Goal: Information Seeking & Learning: Learn about a topic

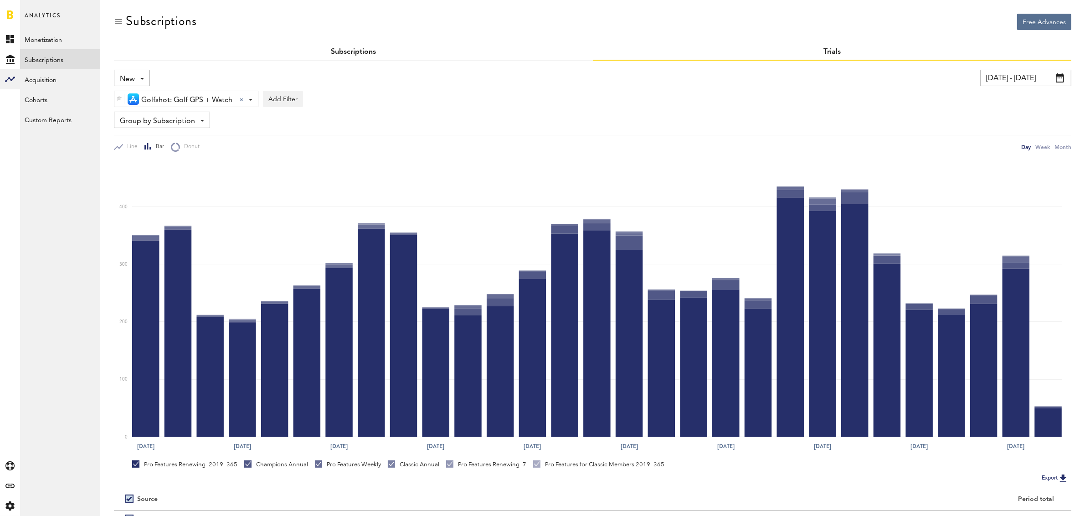
click at [351, 51] on link "Subscriptions" at bounding box center [353, 51] width 45 height 7
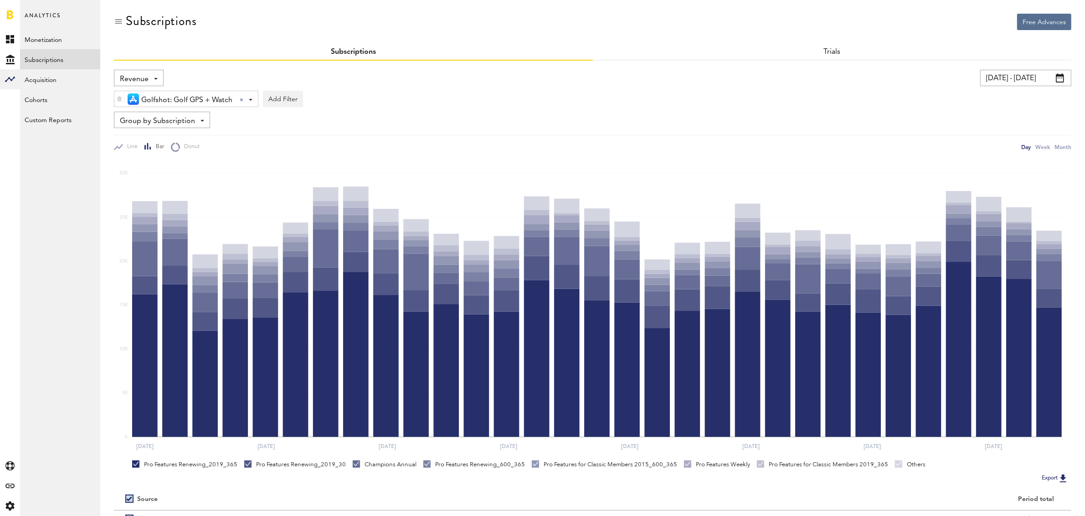
click at [154, 73] on div "Revenue Revenue MRR Actives Trial Status Billing Retries New Subscriptions Rene…" at bounding box center [139, 78] width 50 height 16
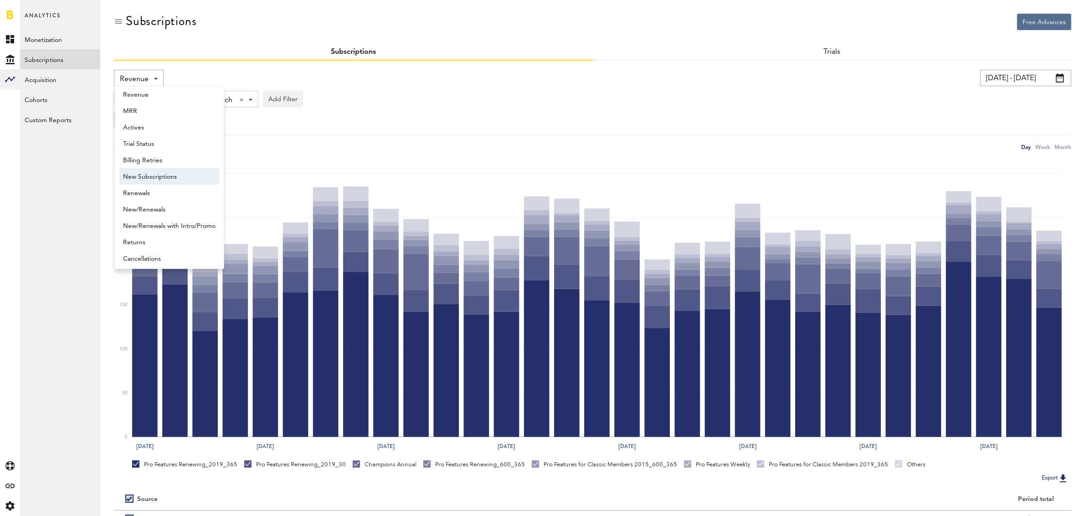
click at [151, 179] on span "New Subscriptions" at bounding box center [169, 176] width 93 height 15
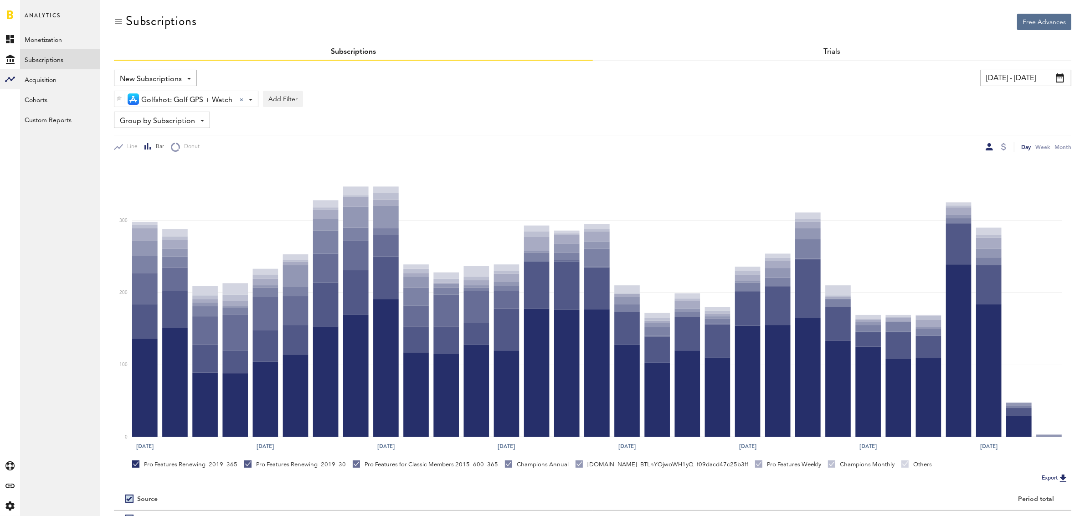
click at [153, 118] on span "Group by Subscription" at bounding box center [157, 120] width 75 height 15
click at [425, 108] on div "New Subscriptions Revenue MRR Actives Trial Status Billing Retries New Subscrip…" at bounding box center [593, 111] width 958 height 82
click at [1006, 77] on input "[DATE] - [DATE]" at bounding box center [1025, 78] width 91 height 16
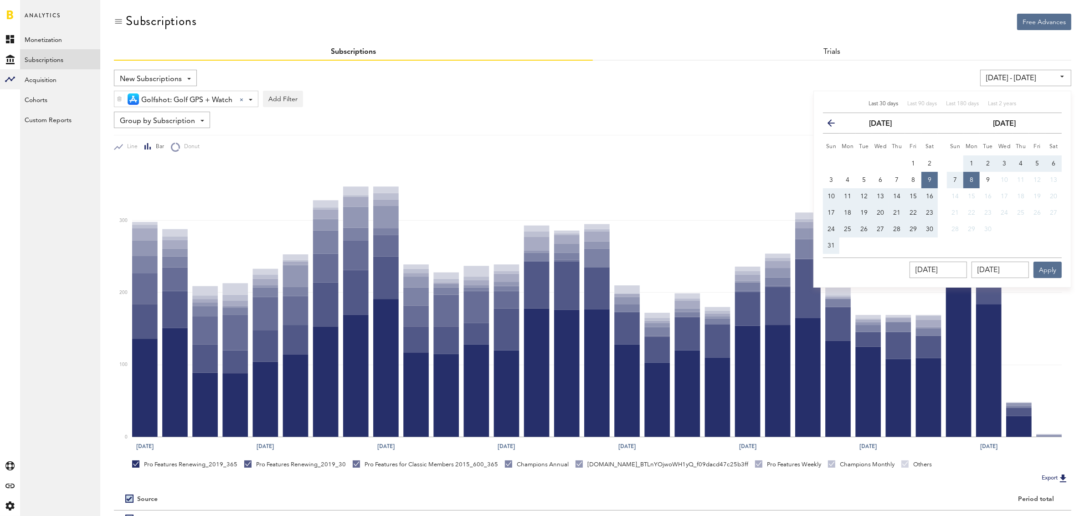
drag, startPoint x: 671, startPoint y: 105, endPoint x: 664, endPoint y: 119, distance: 15.9
click at [671, 105] on div "Golfshot: Golf GPS + Watch Golfshot: Golf GPS + Watch All Active Inactive Coach…" at bounding box center [593, 96] width 958 height 21
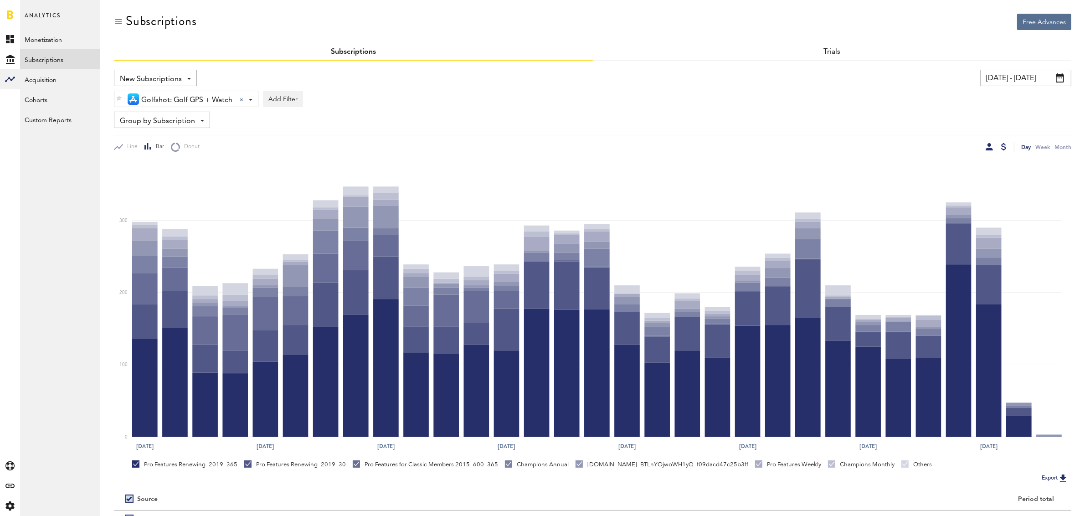
click at [1005, 148] on div at bounding box center [1003, 146] width 5 height 7
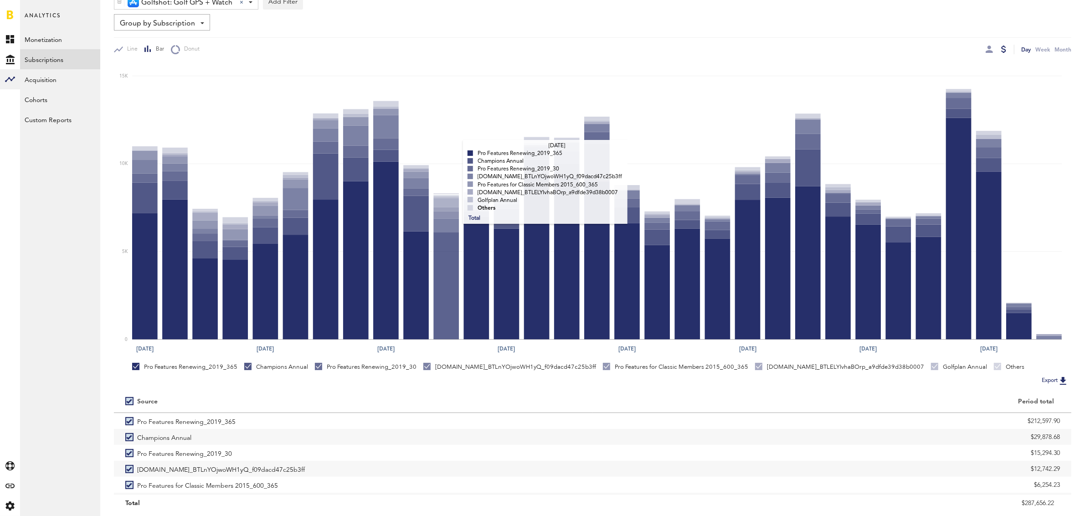
scroll to position [124, 0]
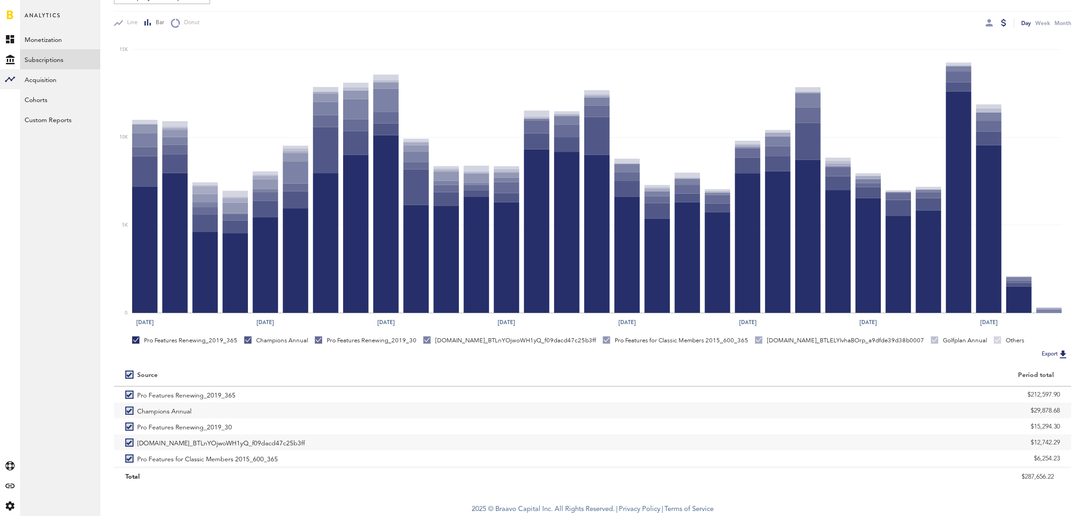
click at [132, 375] on label at bounding box center [131, 375] width 12 height 0
checkbox input "false"
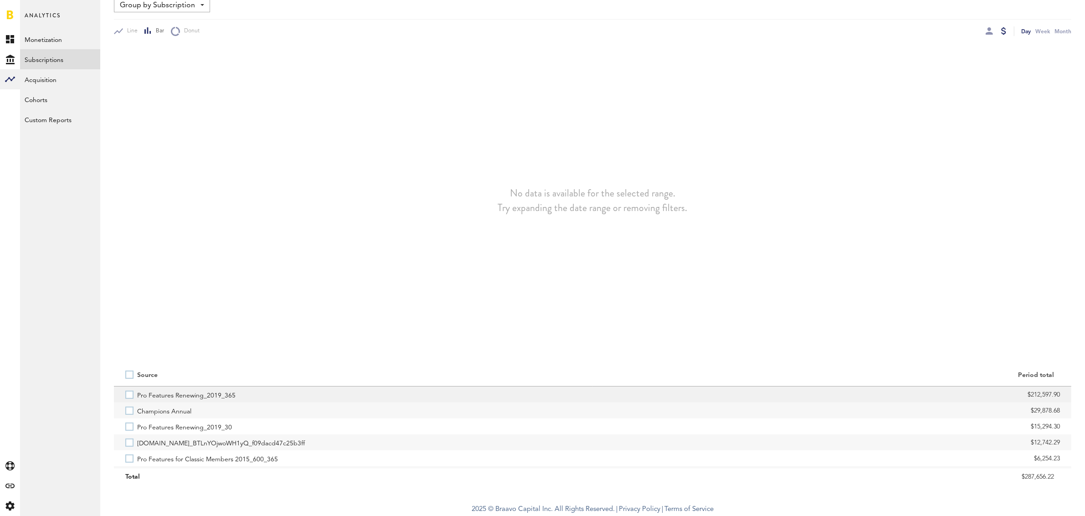
click at [132, 393] on label "Pro Features Renewing_2019_365" at bounding box center [353, 395] width 456 height 16
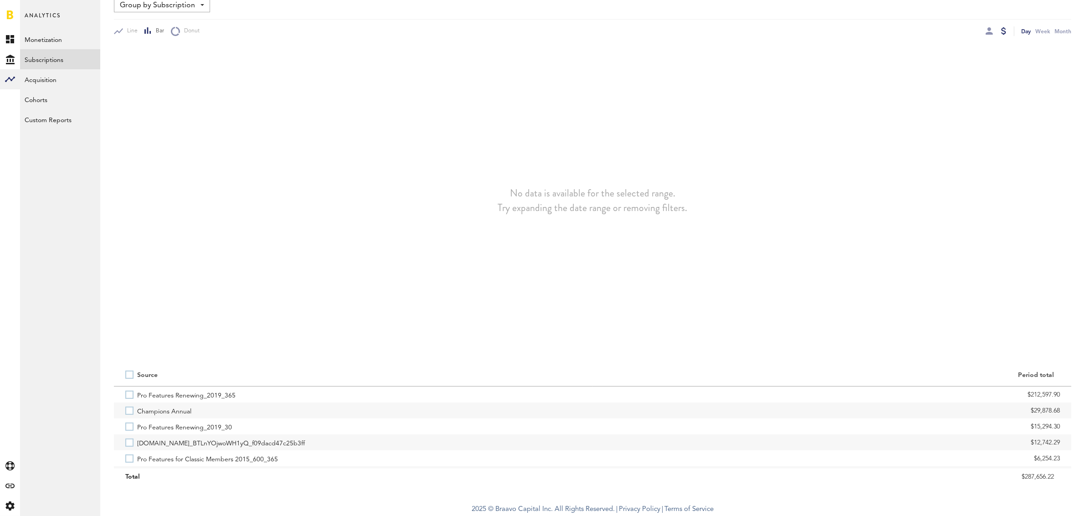
scroll to position [107, 0]
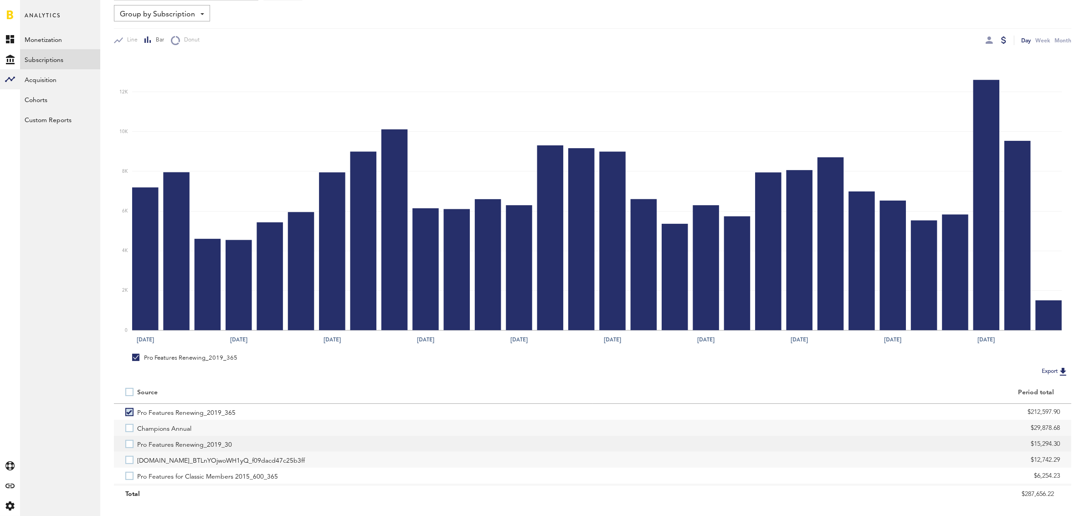
click at [132, 447] on label "Pro Features Renewing_2019_30" at bounding box center [353, 444] width 456 height 16
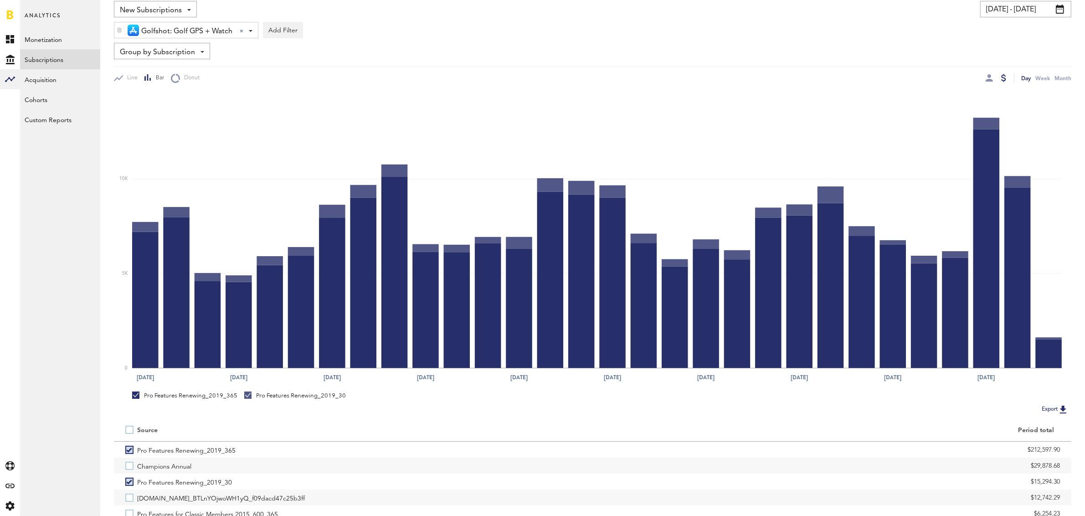
scroll to position [0, 0]
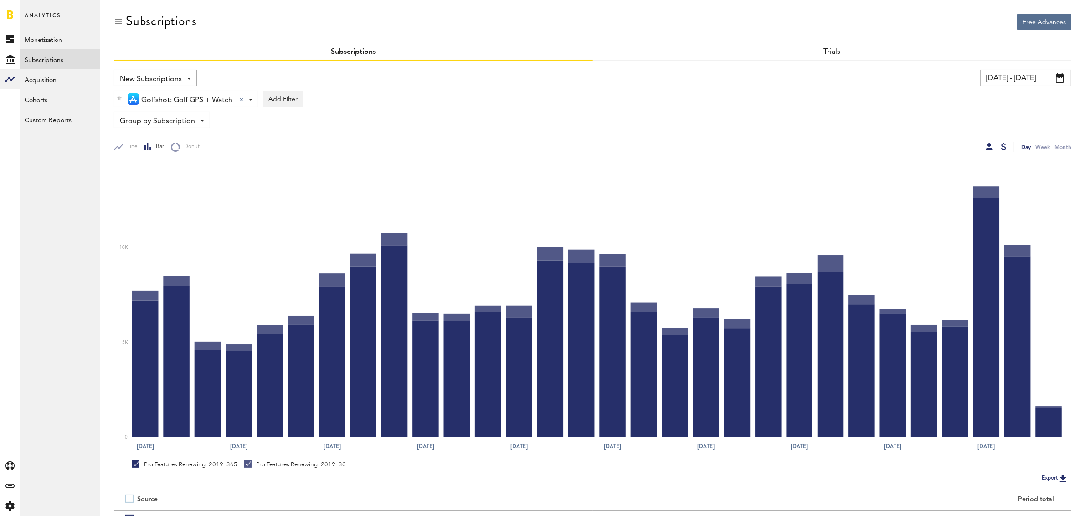
click at [989, 147] on div at bounding box center [989, 146] width 7 height 7
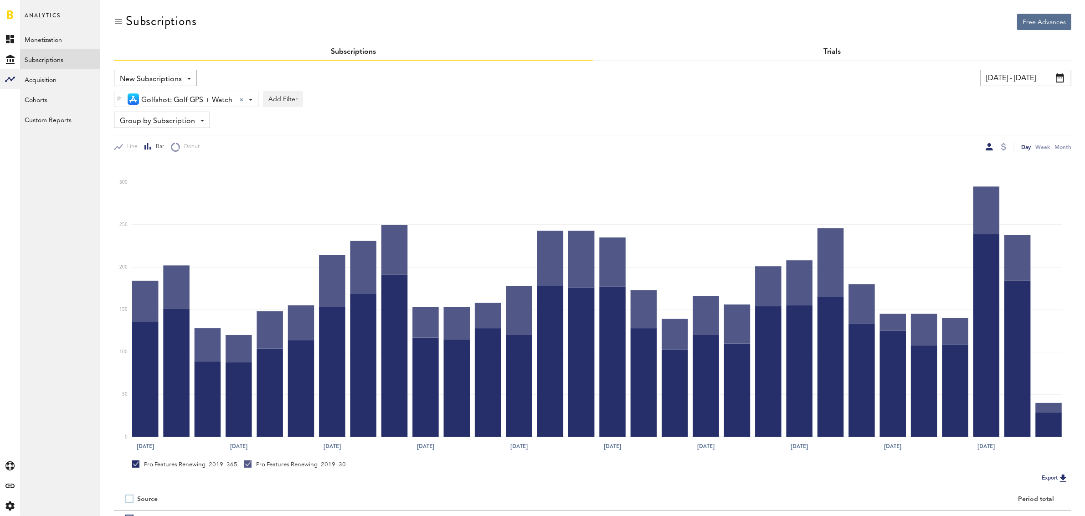
click at [825, 50] on link "Trials" at bounding box center [832, 51] width 17 height 7
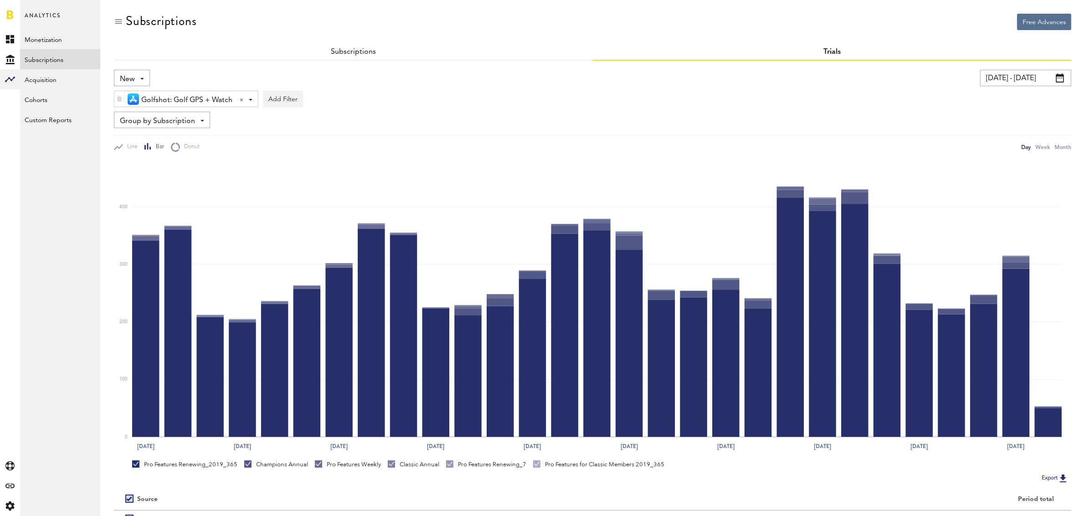
click at [169, 125] on span "Group by Subscription" at bounding box center [157, 120] width 75 height 15
click at [170, 171] on span "Group by Subscription" at bounding box center [169, 173] width 92 height 15
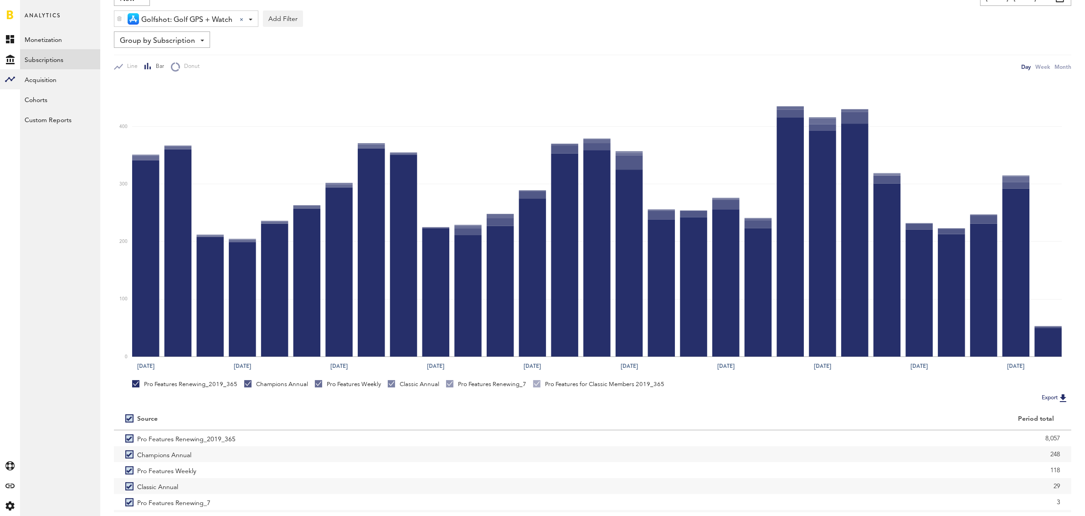
scroll to position [124, 0]
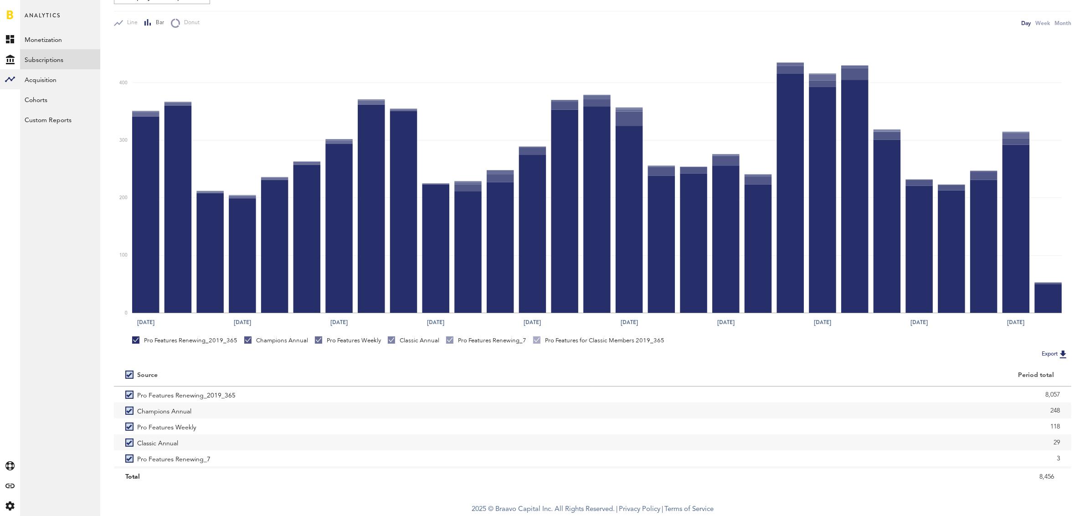
drag, startPoint x: 129, startPoint y: 372, endPoint x: 126, endPoint y: 384, distance: 11.6
click at [129, 375] on label at bounding box center [131, 375] width 12 height 0
checkbox input "false"
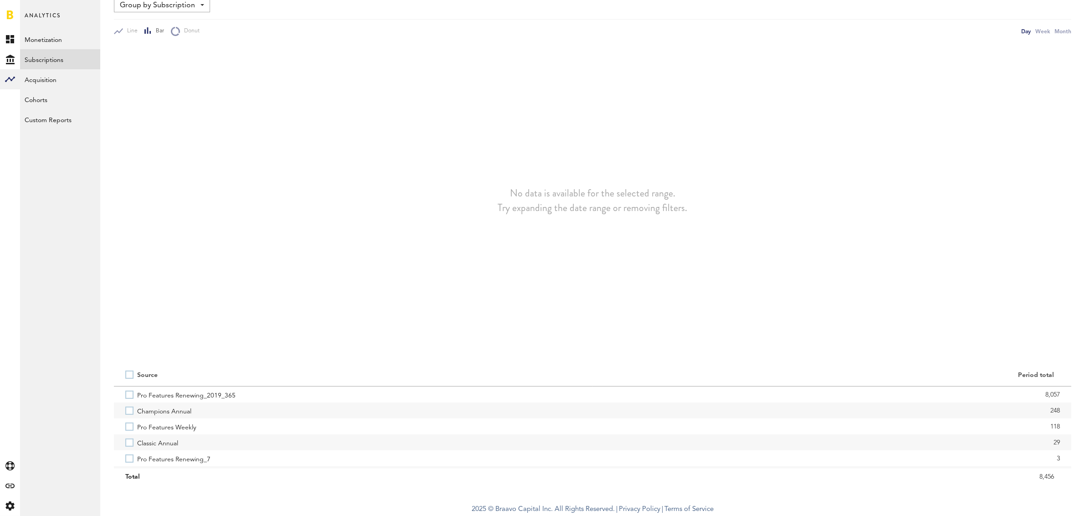
click at [133, 396] on label "Pro Features Renewing_2019_365" at bounding box center [353, 395] width 456 height 16
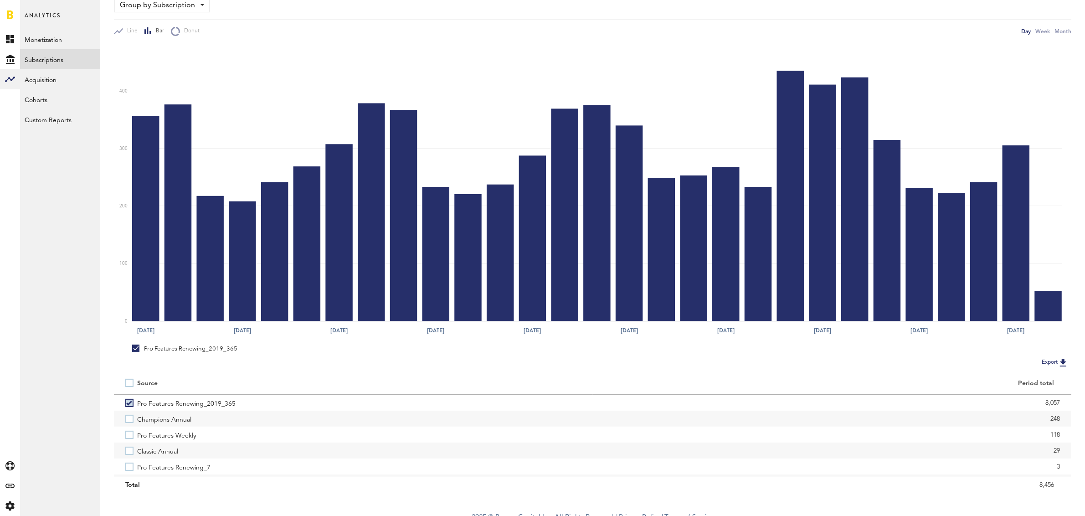
scroll to position [107, 0]
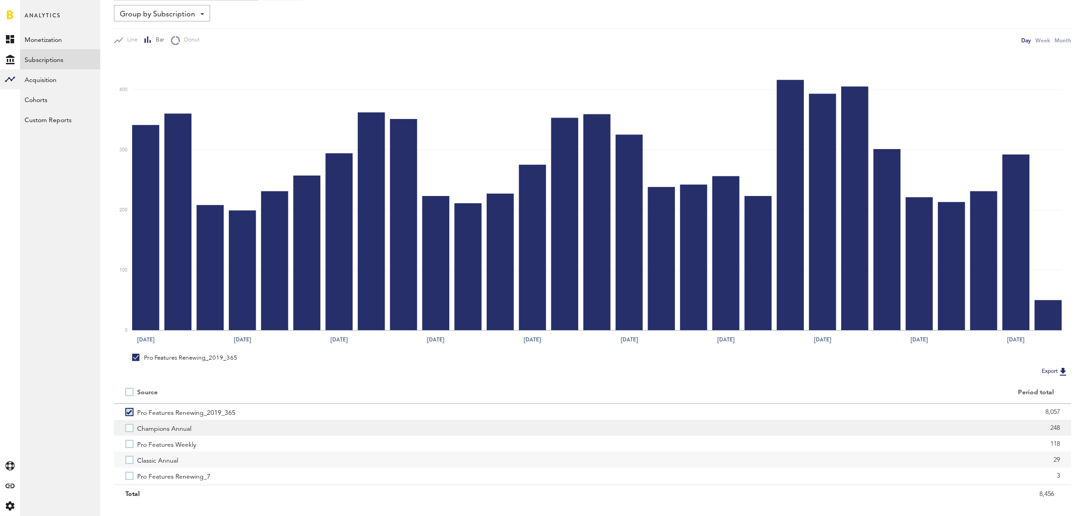
click at [131, 427] on label "Champions Annual" at bounding box center [353, 428] width 456 height 16
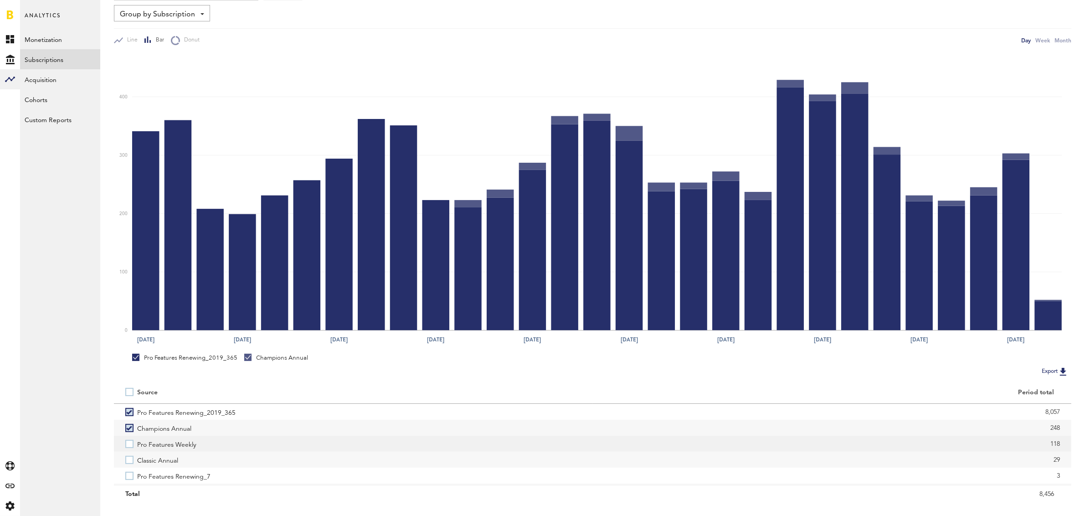
click at [131, 445] on label "Pro Features Weekly" at bounding box center [353, 444] width 456 height 16
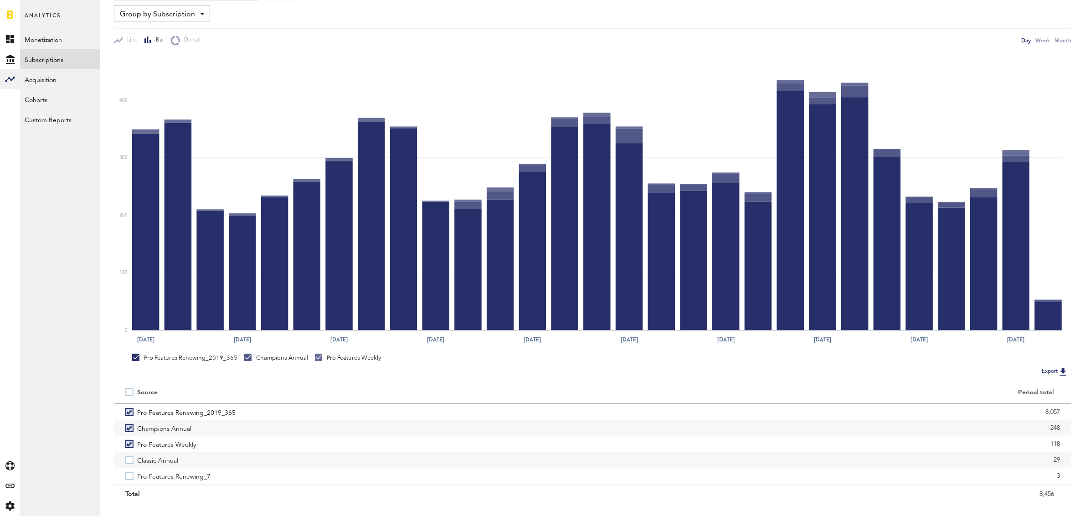
click at [613, 43] on div "Day Week Month" at bounding box center [841, 41] width 461 height 10
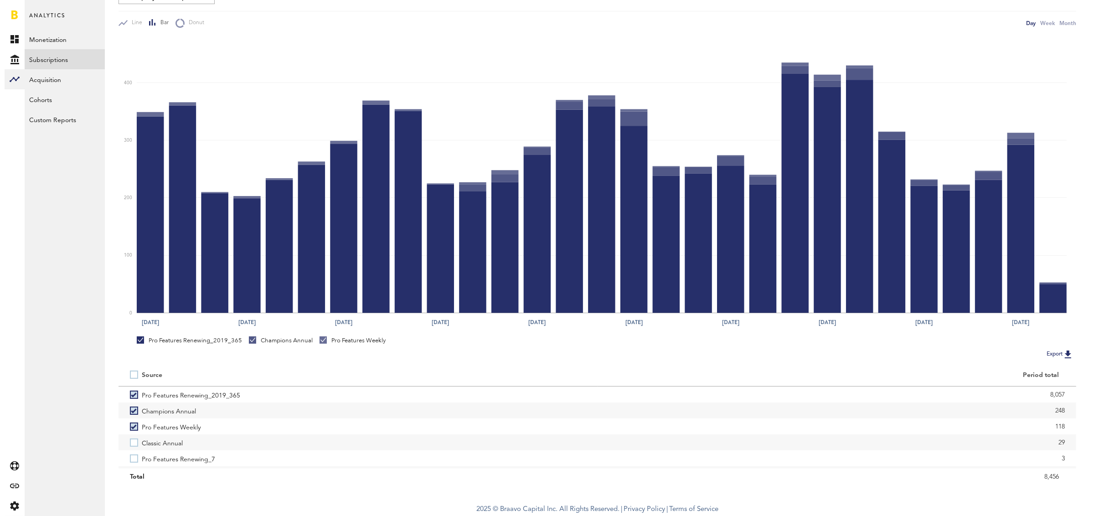
scroll to position [0, 0]
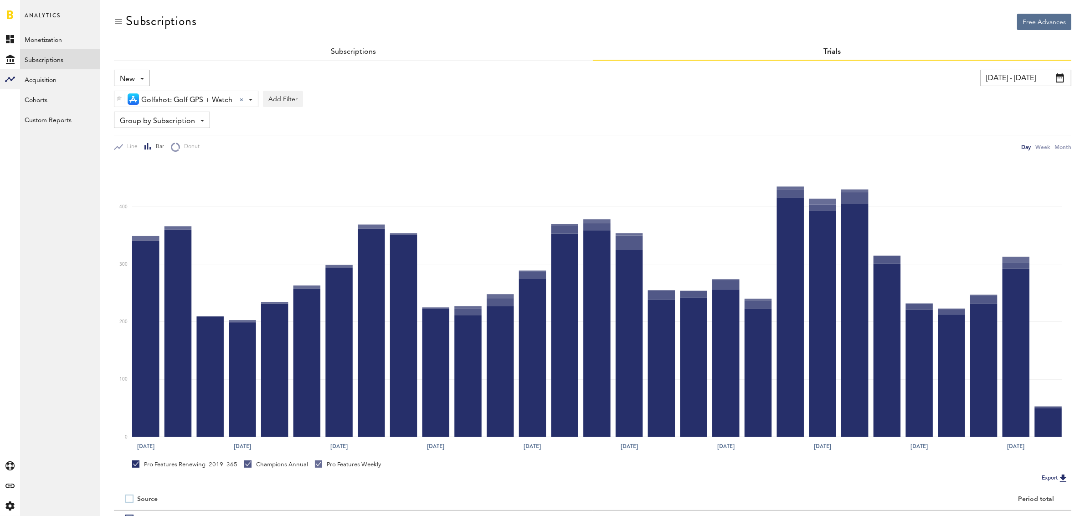
click at [202, 99] on span "Golfshot: Golf GPS + Watch" at bounding box center [186, 100] width 91 height 15
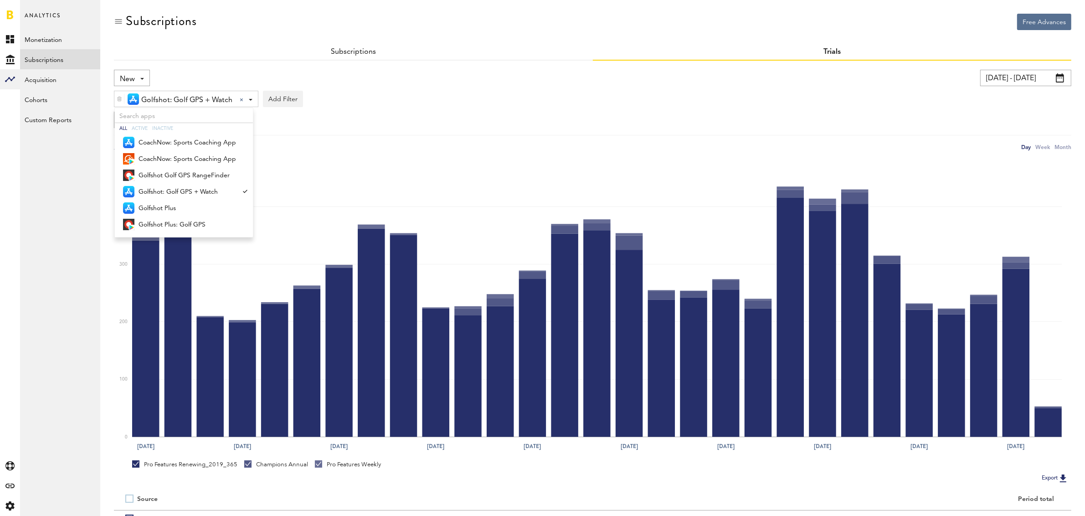
click at [463, 98] on div "Golfshot: Golf GPS + Watch Golfshot: Golf GPS + Watch All Active Inactive Coach…" at bounding box center [593, 96] width 958 height 21
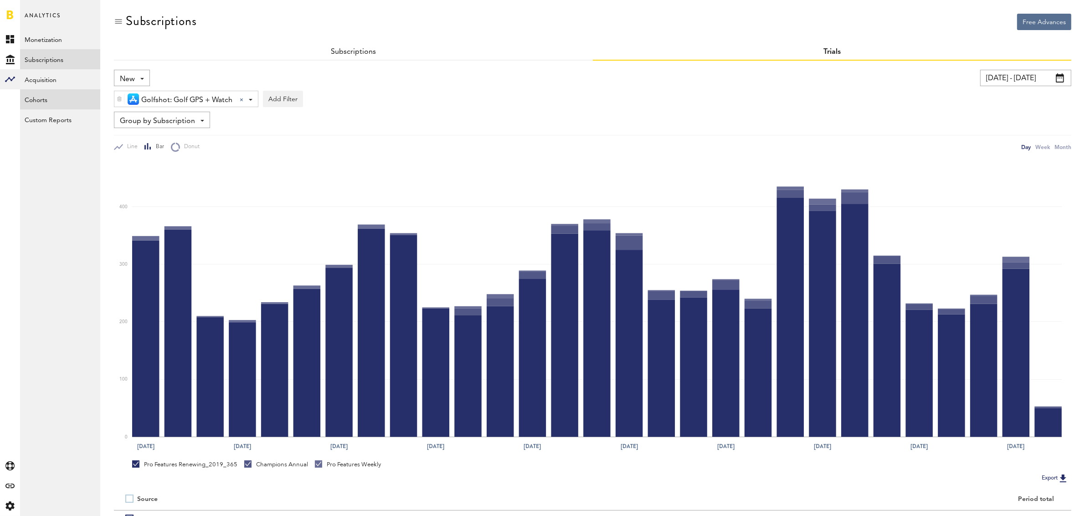
click at [44, 98] on link "Cohorts" at bounding box center [60, 99] width 80 height 20
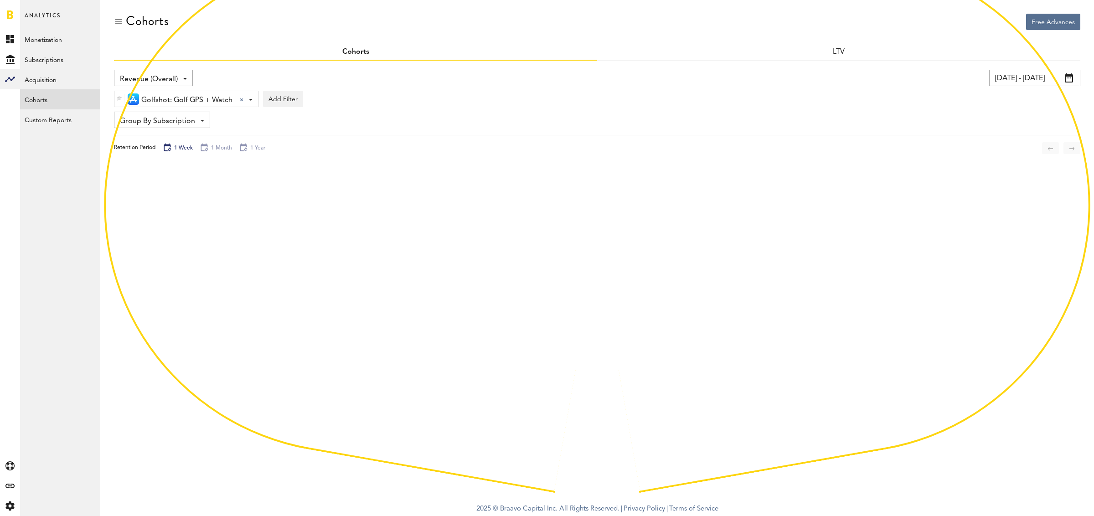
click at [169, 76] on span "Revenue (Overall)" at bounding box center [149, 79] width 58 height 15
click at [146, 116] on span "Subscribers" at bounding box center [153, 115] width 61 height 15
